Goal: Information Seeking & Learning: Check status

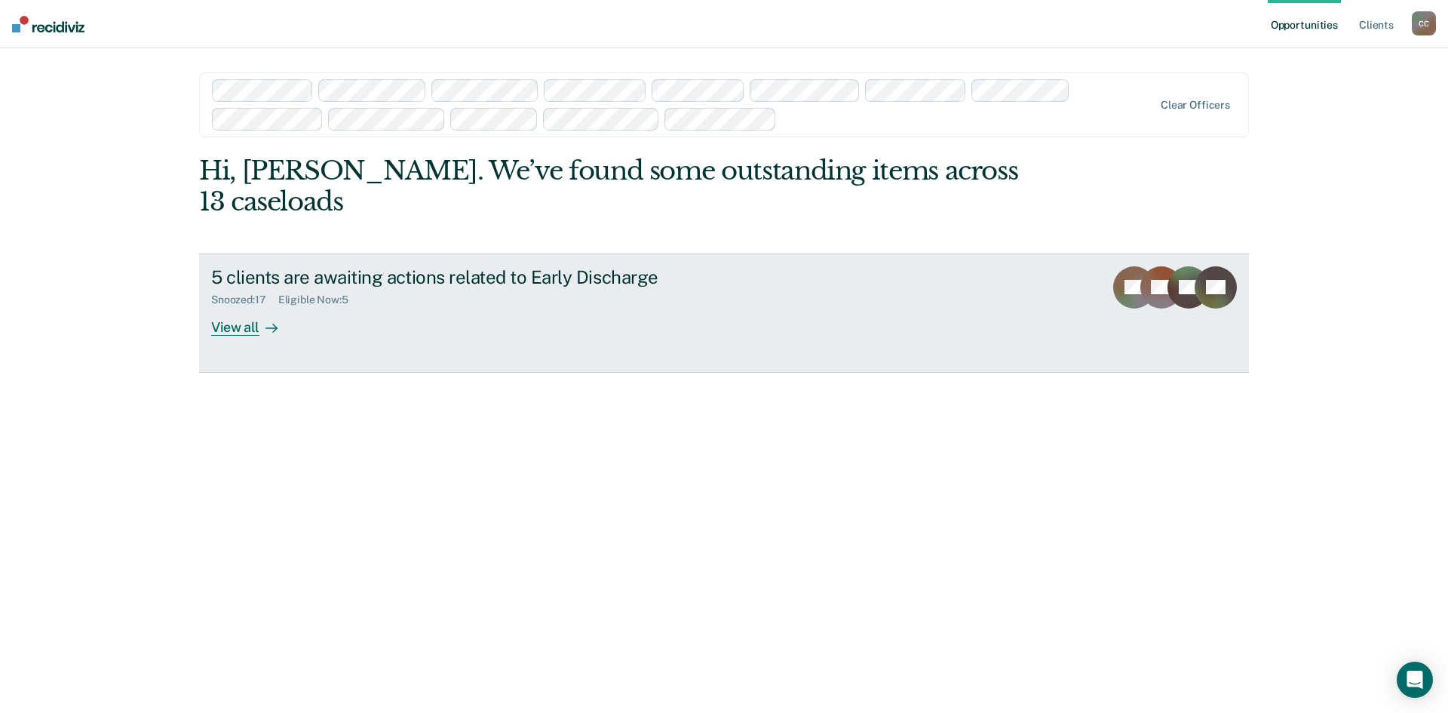
click at [235, 328] on div "View all" at bounding box center [253, 320] width 84 height 29
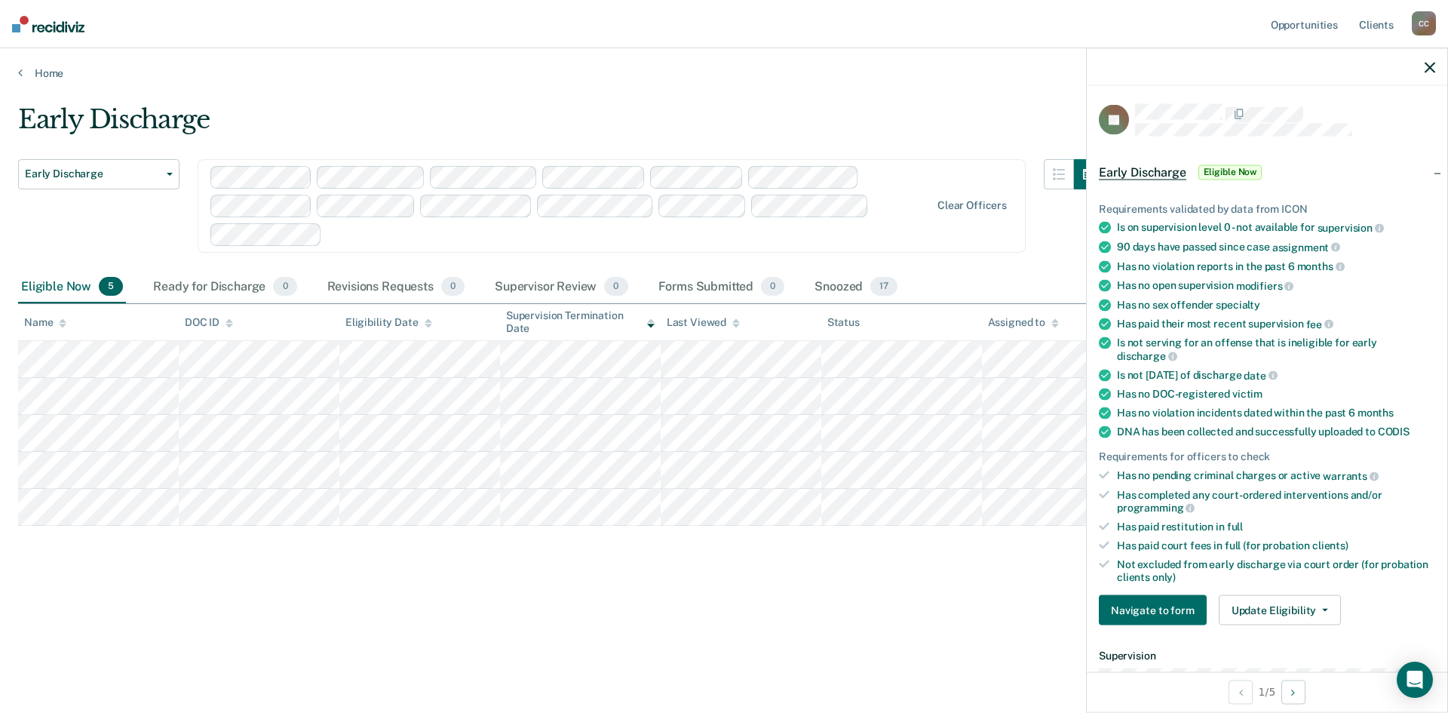
click at [1227, 169] on span "Eligible Now" at bounding box center [1231, 171] width 64 height 15
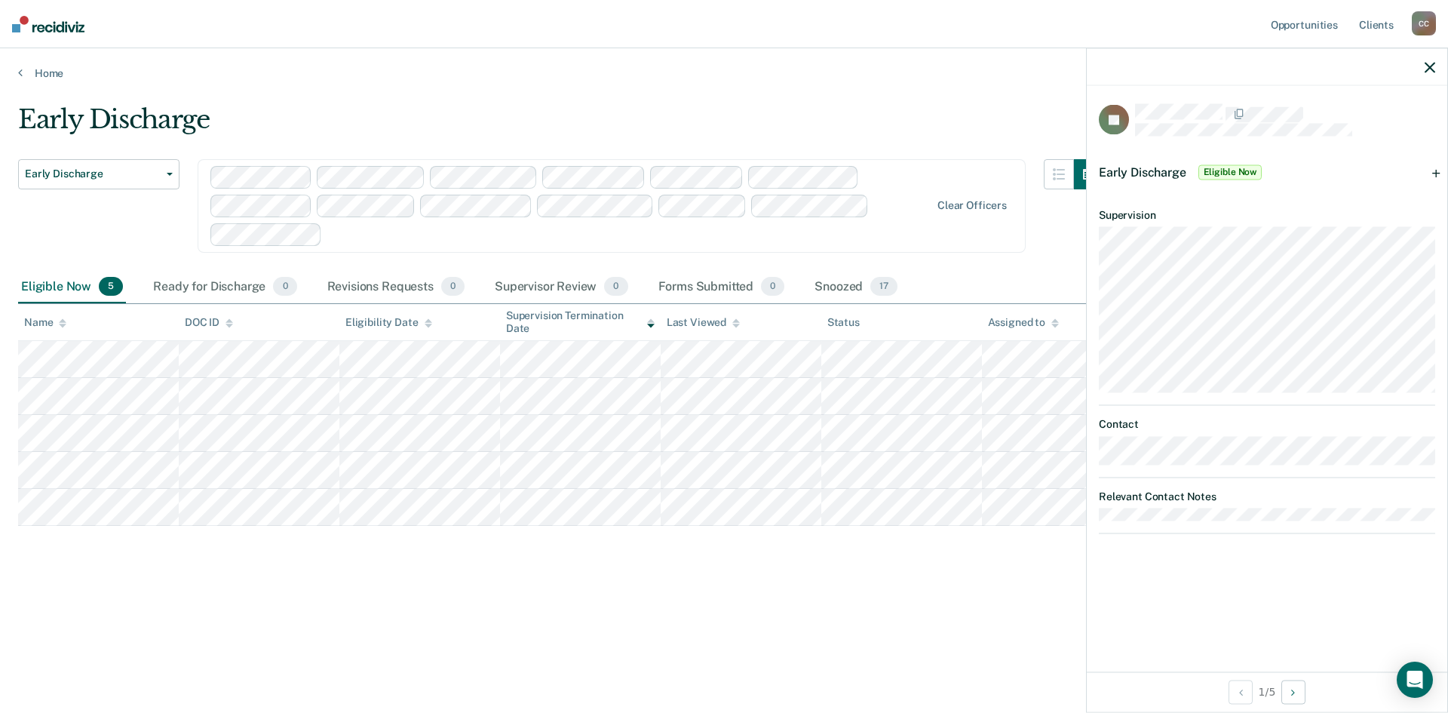
click at [1125, 168] on span "Early Discharge" at bounding box center [1142, 171] width 87 height 14
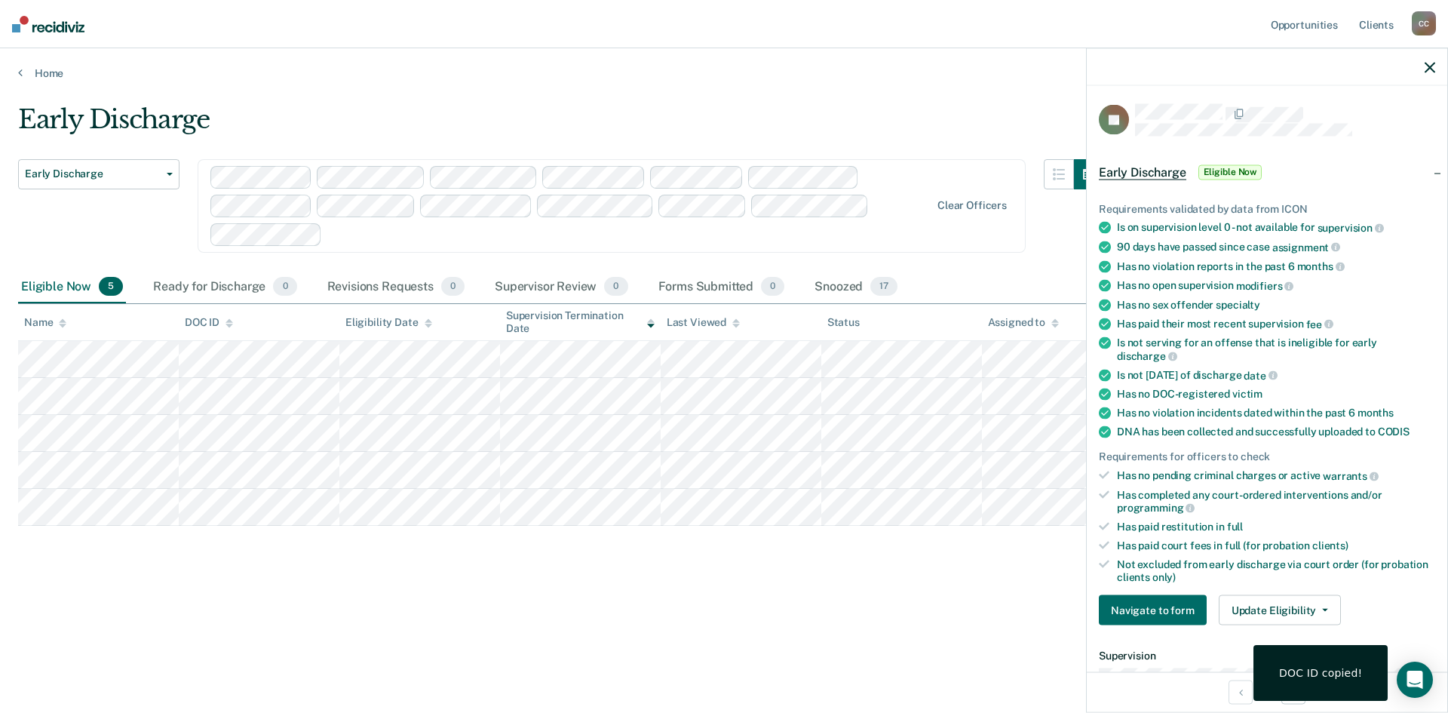
click at [1290, 140] on article "DJ Early Discharge Eligible Now Requirements validated by data from ICON Is on …" at bounding box center [1267, 539] width 336 height 870
